Goal: Task Accomplishment & Management: Use online tool/utility

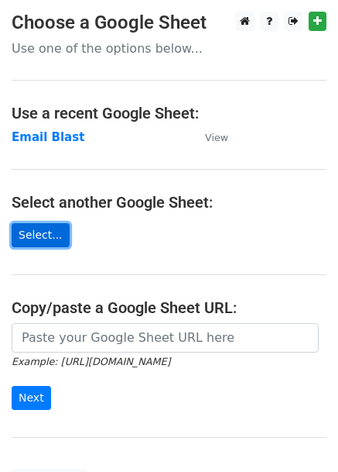
click at [25, 227] on link "Select..." at bounding box center [41, 235] width 58 height 24
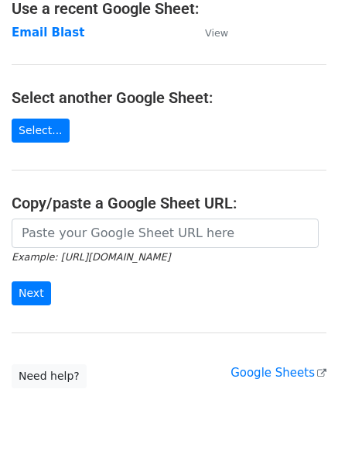
scroll to position [141, 0]
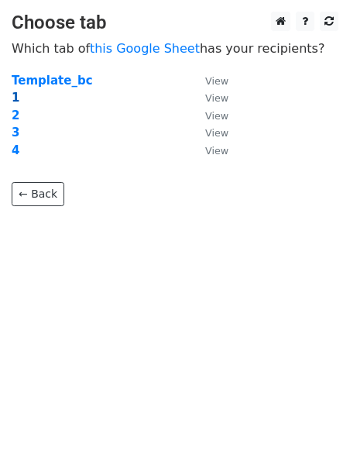
click at [17, 98] on strong "1" at bounding box center [16, 98] width 8 height 14
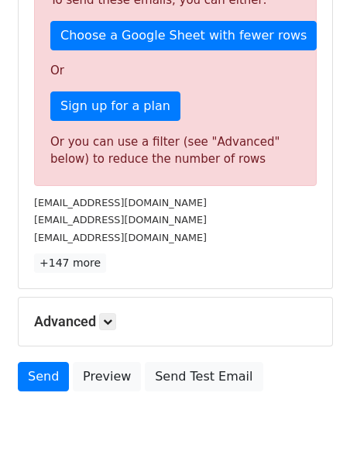
scroll to position [489, 0]
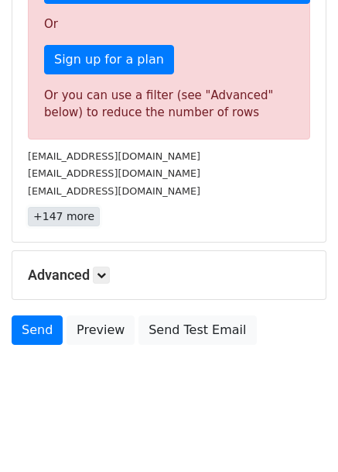
click at [64, 210] on link "+147 more" at bounding box center [64, 216] width 72 height 19
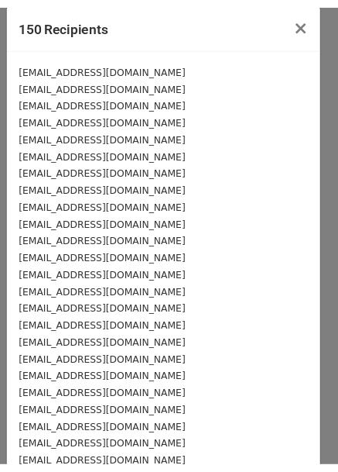
scroll to position [0, 0]
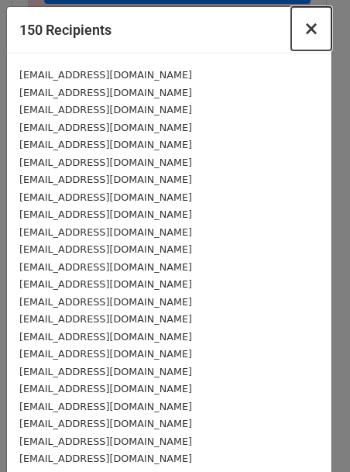
click at [304, 33] on span "×" at bounding box center [311, 29] width 15 height 22
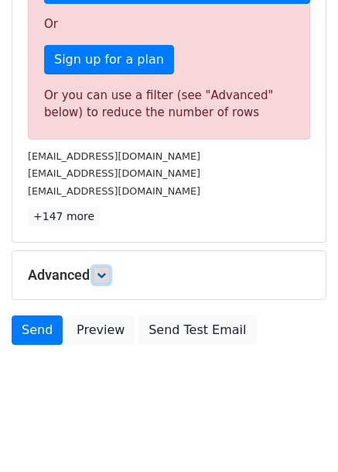
click at [97, 274] on link at bounding box center [101, 274] width 17 height 17
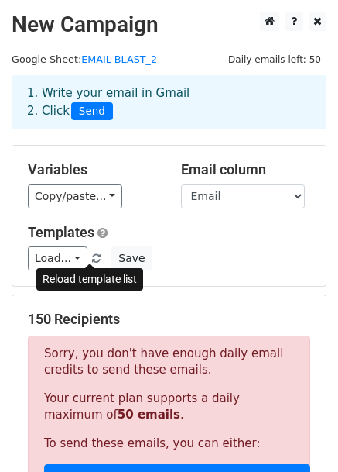
click at [91, 252] on link at bounding box center [97, 258] width 13 height 12
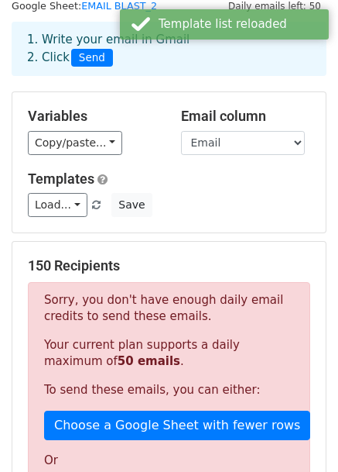
scroll to position [77, 0]
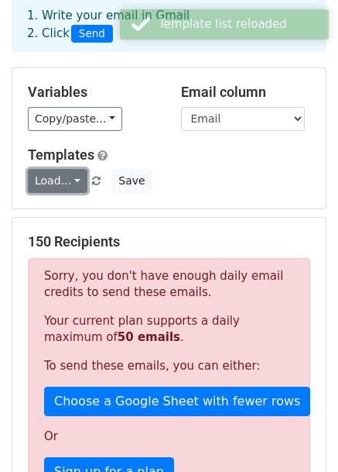
click at [50, 180] on link "Load..." at bounding box center [58, 181] width 60 height 24
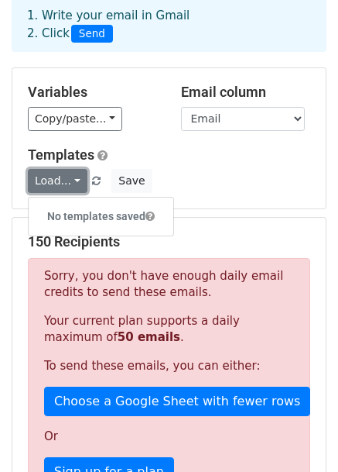
click at [50, 180] on link "Load..." at bounding box center [58, 181] width 60 height 24
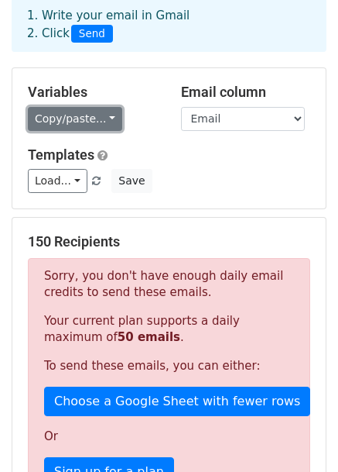
click at [94, 109] on link "Copy/paste..." at bounding box center [75, 119] width 94 height 24
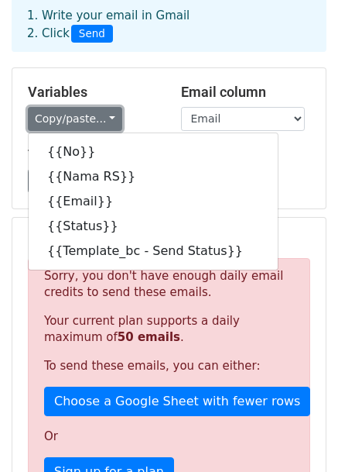
click at [94, 109] on link "Copy/paste..." at bounding box center [75, 119] width 94 height 24
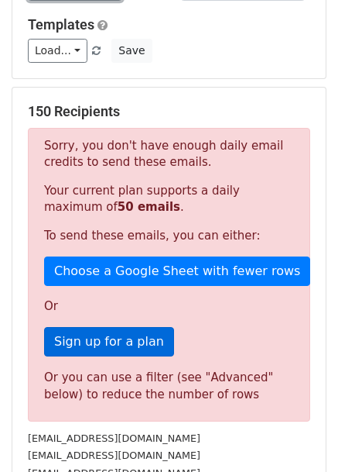
scroll to position [155, 0]
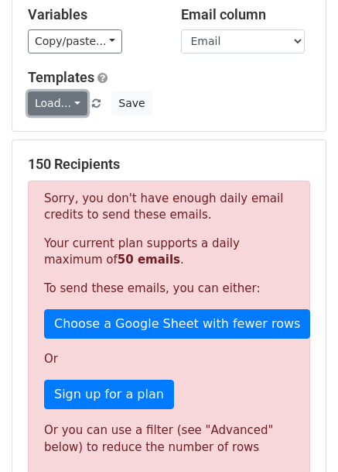
click at [73, 105] on link "Load..." at bounding box center [58, 103] width 60 height 24
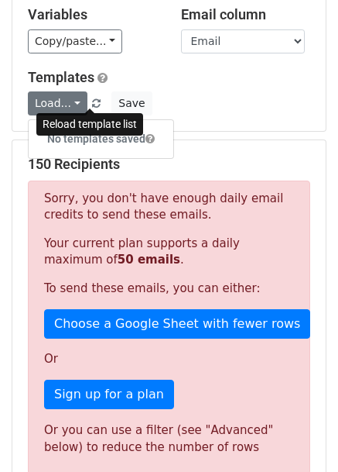
click at [92, 102] on span at bounding box center [96, 104] width 9 height 10
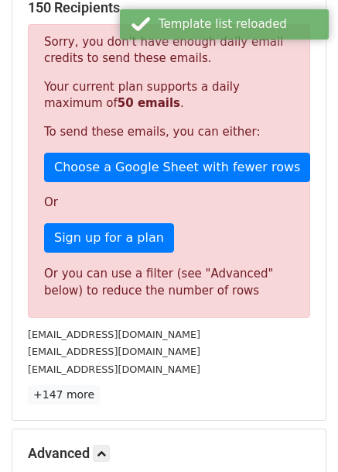
scroll to position [465, 0]
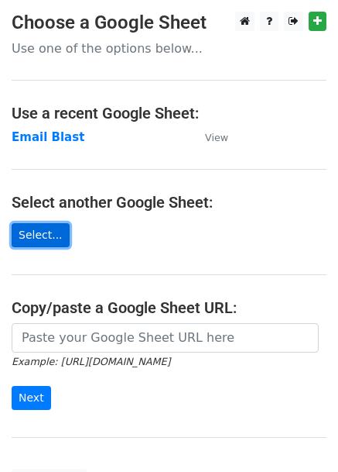
click at [27, 228] on link "Select..." at bounding box center [41, 235] width 58 height 24
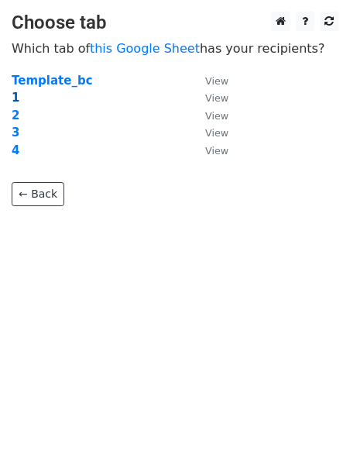
click at [17, 98] on strong "1" at bounding box center [16, 98] width 8 height 14
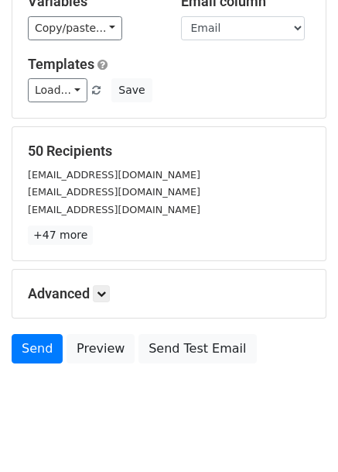
scroll to position [188, 0]
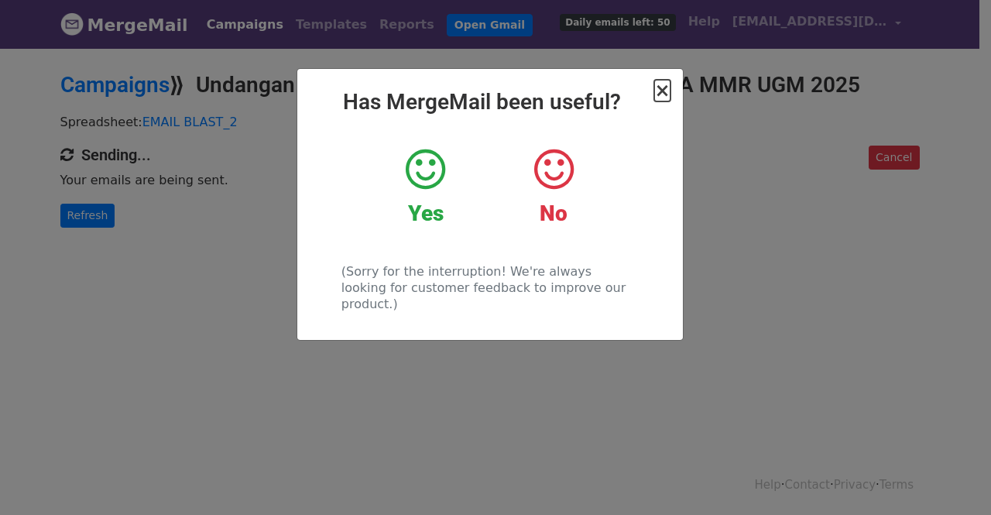
click at [660, 91] on span "×" at bounding box center [661, 91] width 15 height 22
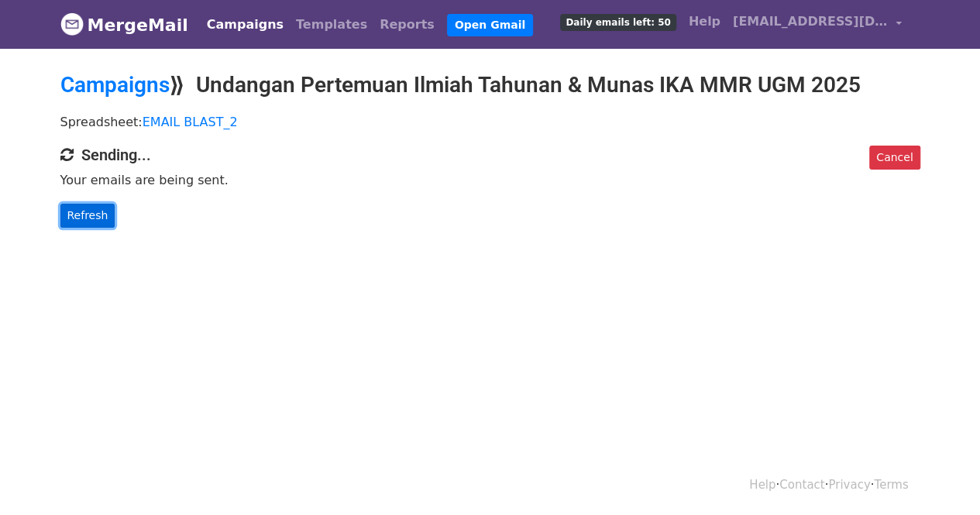
click at [84, 204] on link "Refresh" at bounding box center [87, 216] width 55 height 24
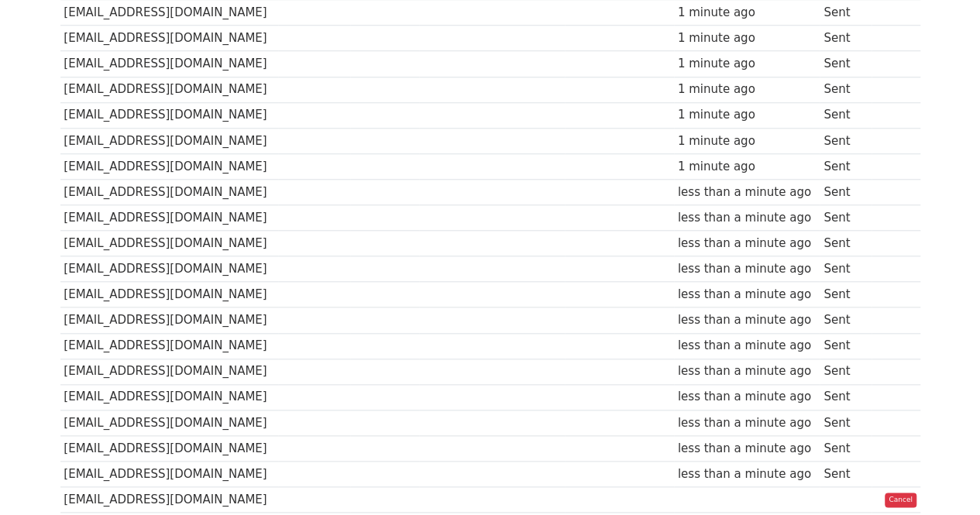
scroll to position [232, 0]
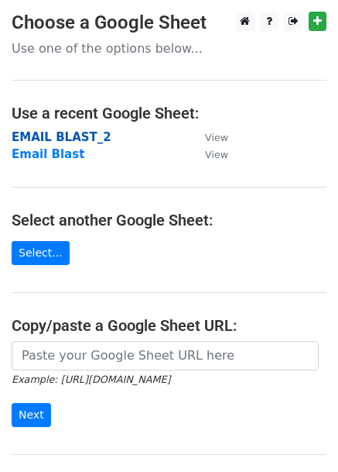
click at [87, 132] on strong "EMAIL BLAST_2" at bounding box center [62, 137] width 100 height 14
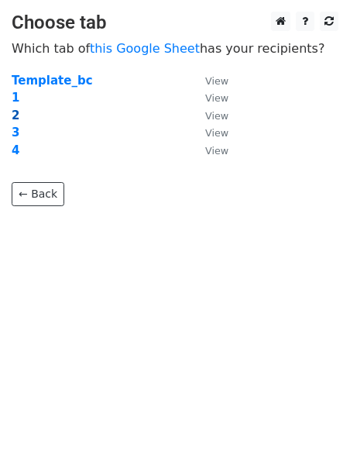
click at [13, 111] on strong "2" at bounding box center [16, 115] width 8 height 14
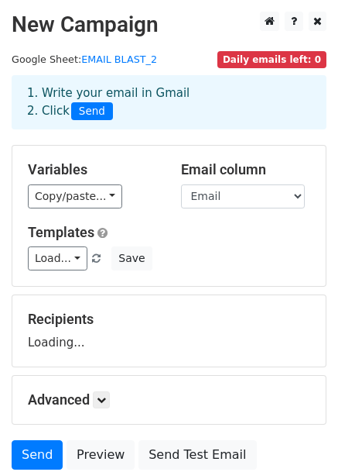
scroll to position [126, 0]
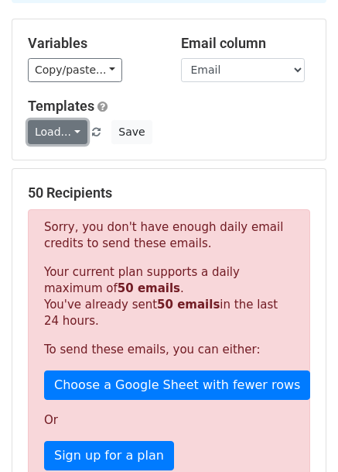
click at [71, 126] on link "Load..." at bounding box center [58, 132] width 60 height 24
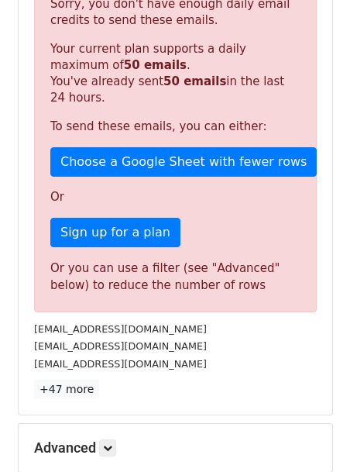
scroll to position [522, 0]
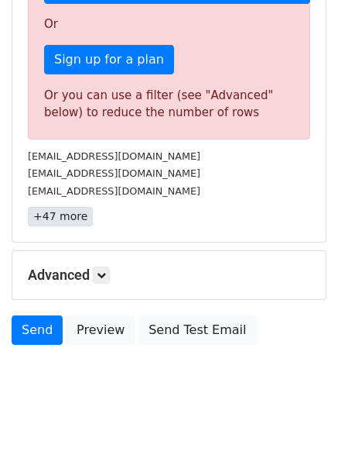
click at [75, 219] on link "+47 more" at bounding box center [60, 216] width 65 height 19
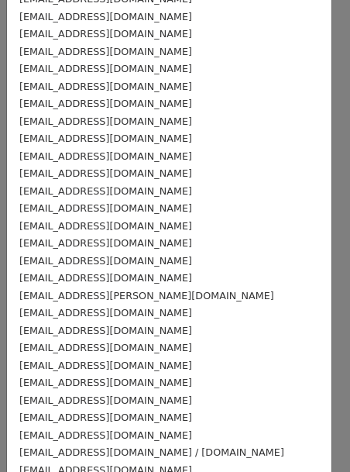
scroll to position [0, 0]
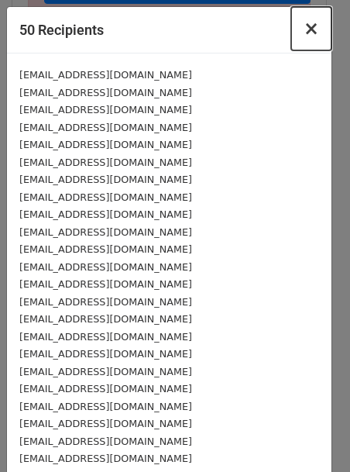
click at [304, 29] on span "×" at bounding box center [311, 29] width 15 height 22
